Goal: Check status: Check status

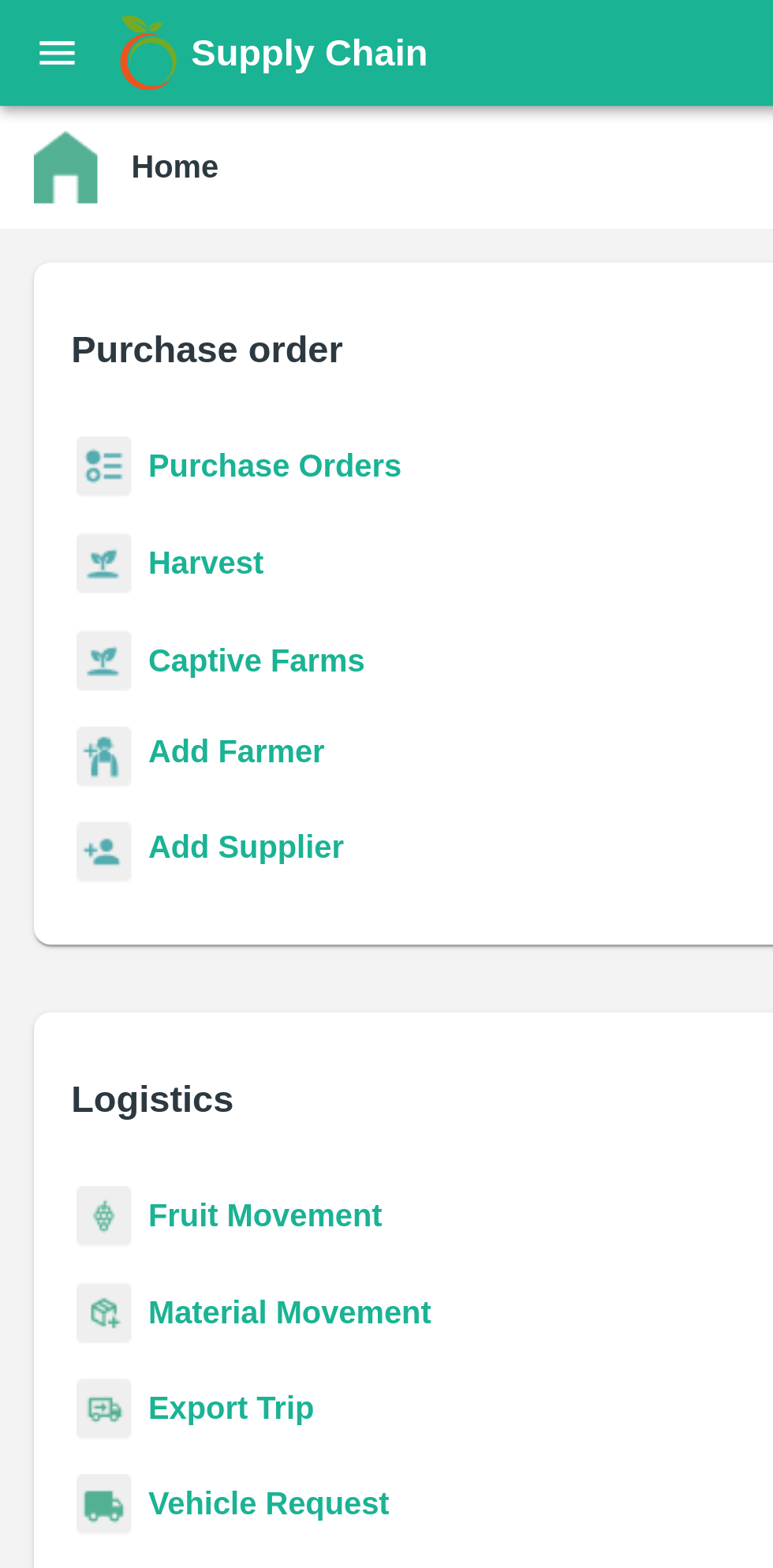
click at [13, 11] on icon "open drawer" at bounding box center [21, 20] width 17 height 17
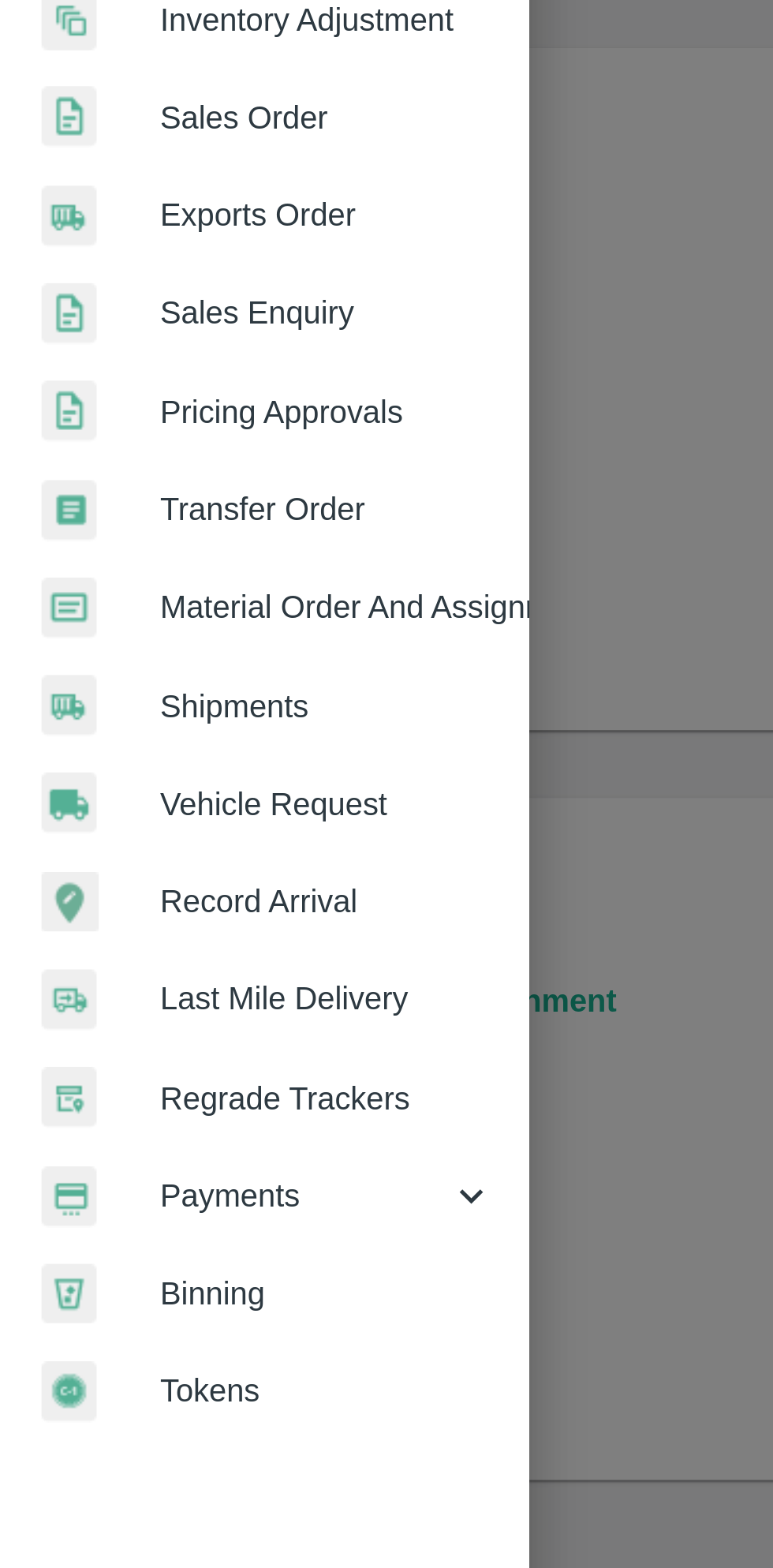
click at [161, 802] on span "Payments" at bounding box center [114, 805] width 108 height 17
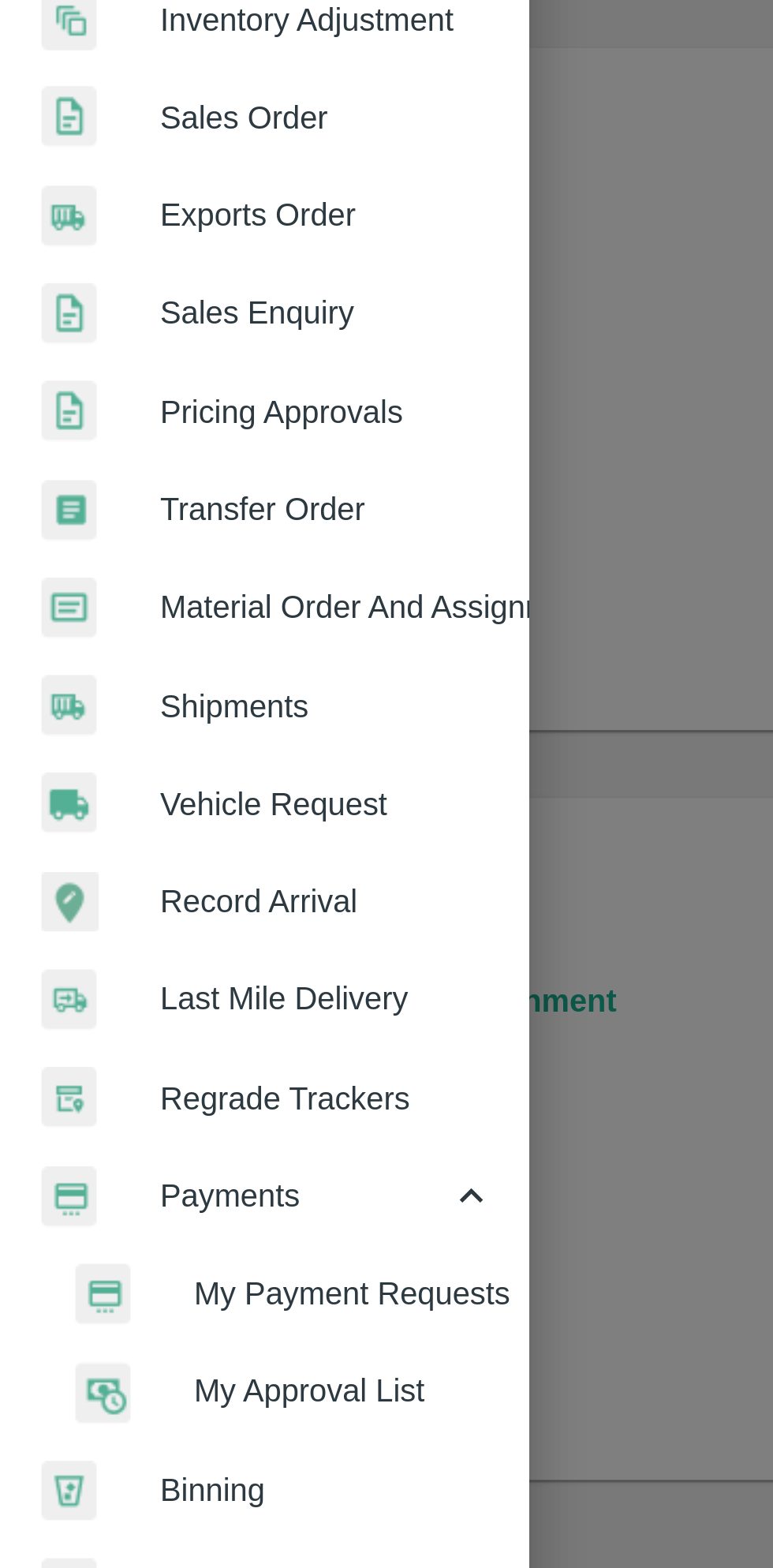
click at [107, 842] on span "My Payment Requests" at bounding box center [128, 841] width 112 height 17
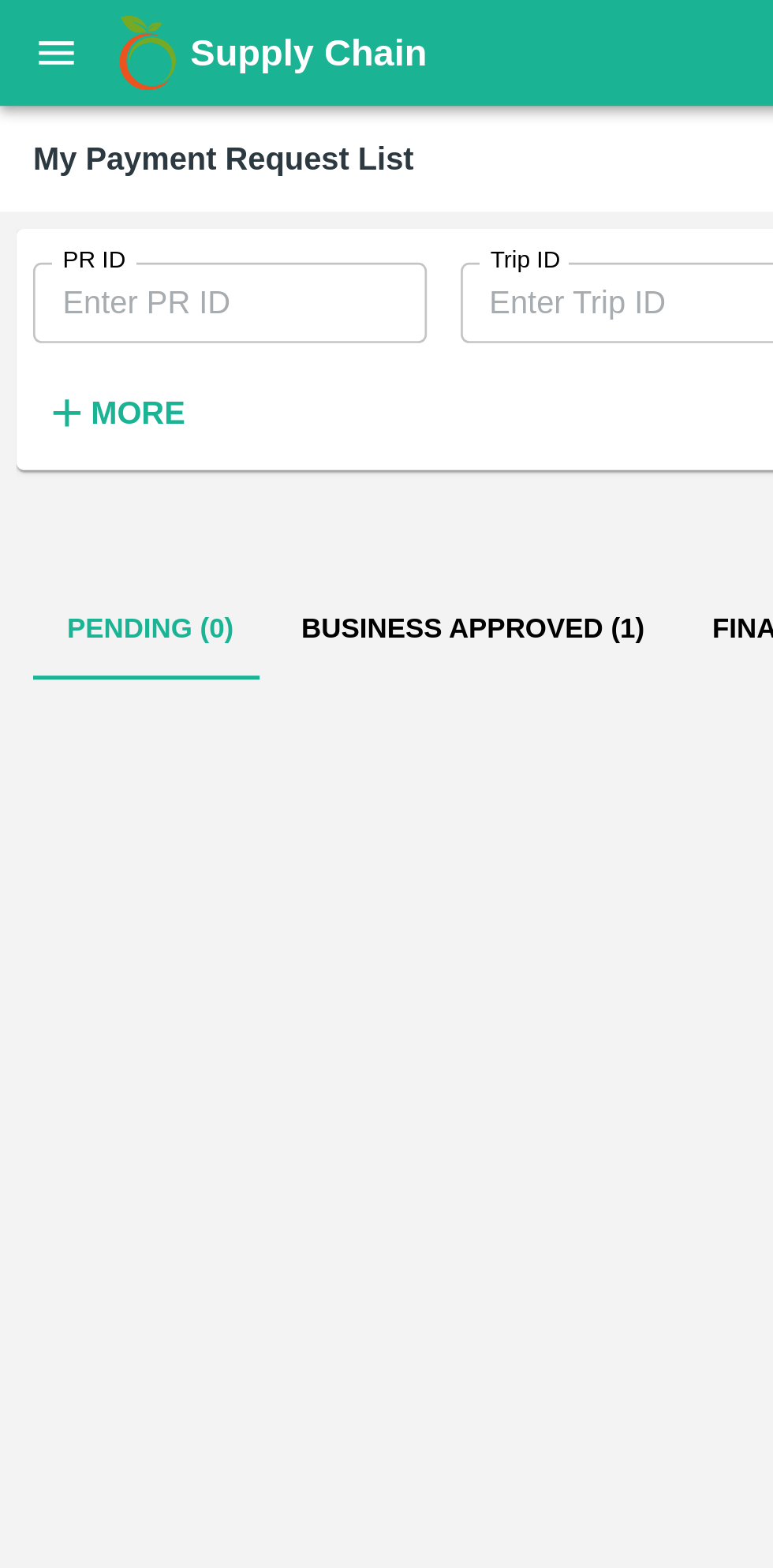
click at [142, 235] on button "Business Approved (1)" at bounding box center [176, 234] width 153 height 38
